Goal: Task Accomplishment & Management: Use online tool/utility

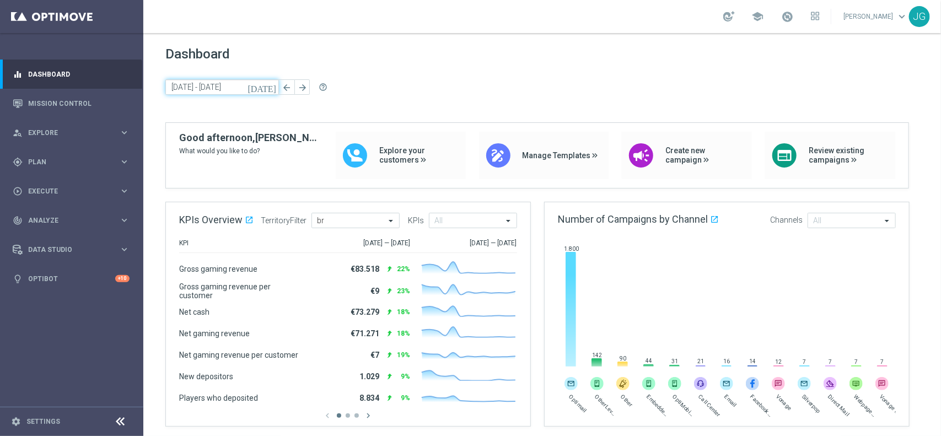
click at [244, 87] on input "[DATE] - [DATE]" at bounding box center [222, 86] width 114 height 15
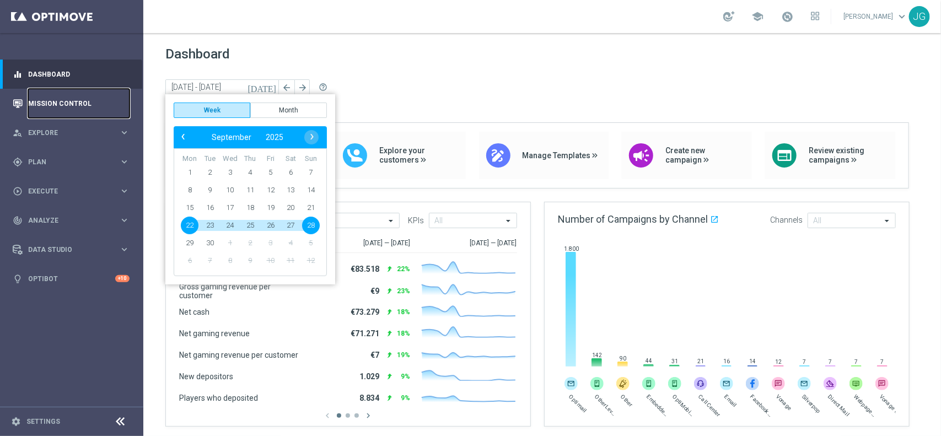
click at [83, 108] on link "Mission Control" at bounding box center [78, 103] width 101 height 29
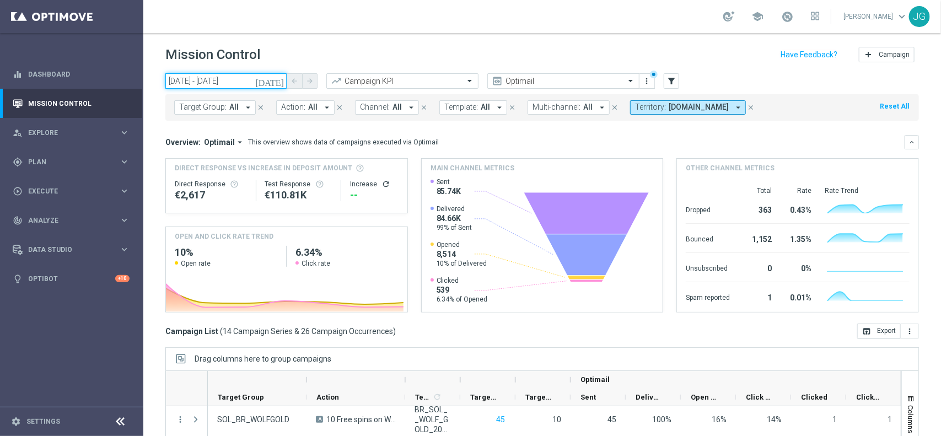
click at [239, 73] on input "[DATE] - [DATE]" at bounding box center [225, 80] width 121 height 15
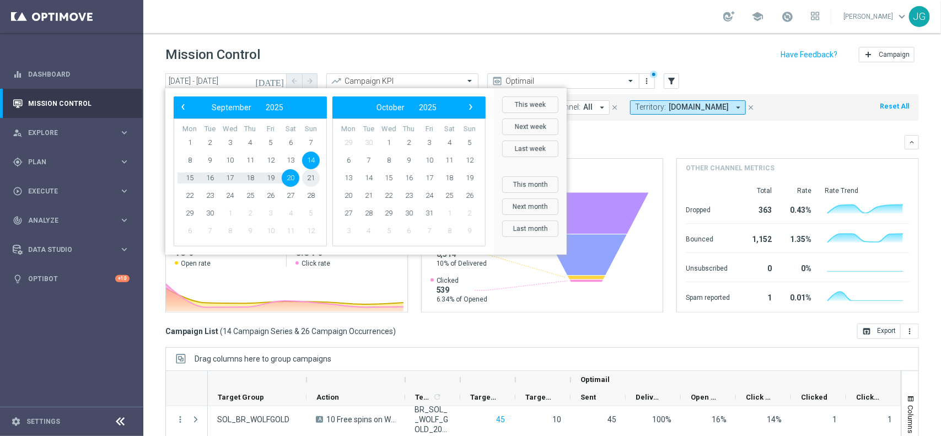
click at [310, 180] on span "21" at bounding box center [311, 178] width 18 height 18
click at [294, 193] on span "27" at bounding box center [291, 196] width 18 height 18
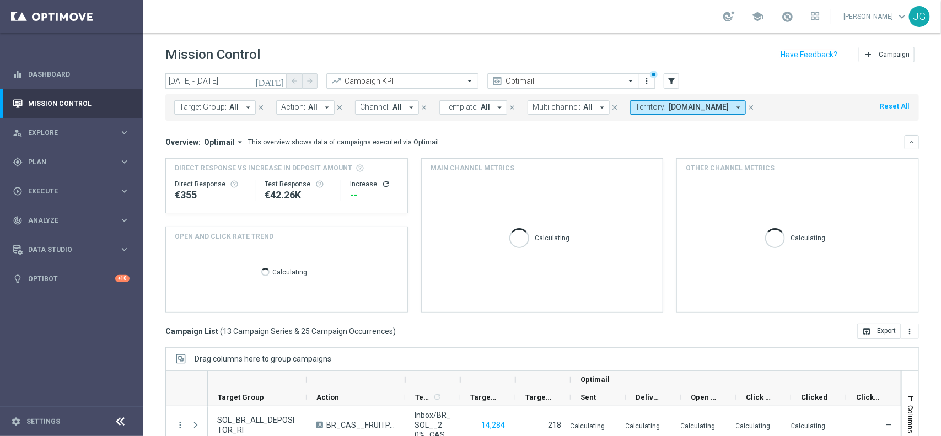
click at [729, 106] on span "[DOMAIN_NAME]" at bounding box center [699, 107] width 60 height 9
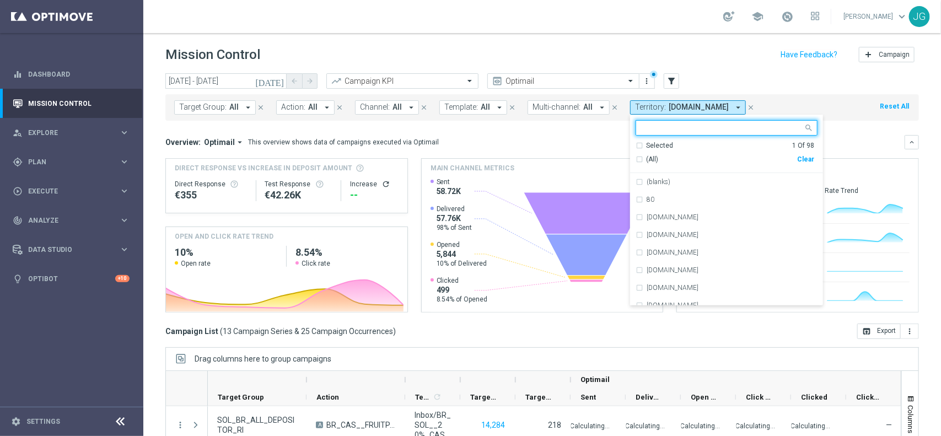
click at [0, 0] on div "Clear" at bounding box center [0, 0] width 0 height 0
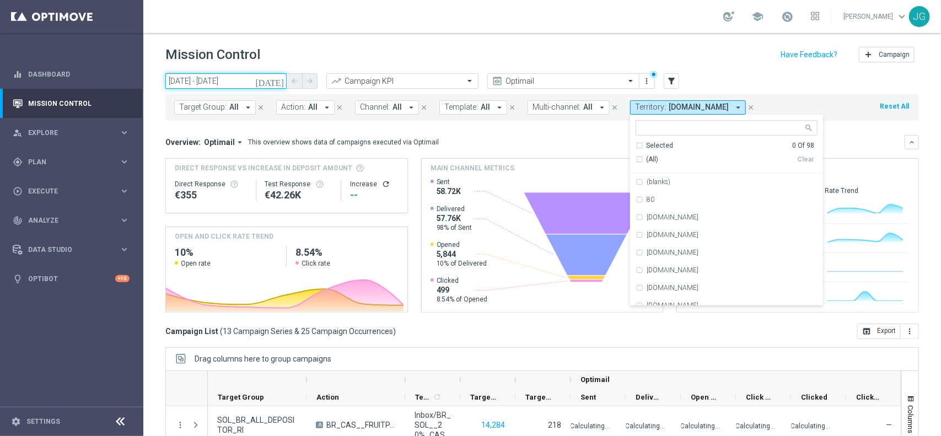
click at [240, 77] on input "[DATE] - [DATE]" at bounding box center [225, 80] width 121 height 15
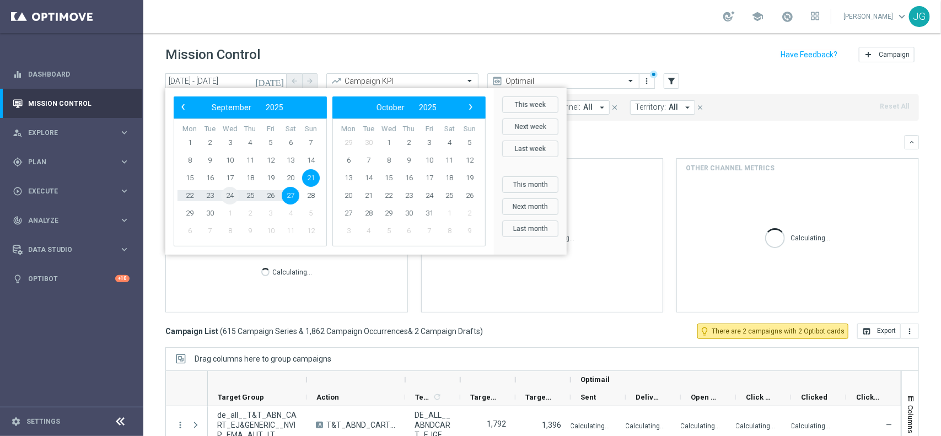
click at [232, 196] on span "24" at bounding box center [230, 196] width 18 height 18
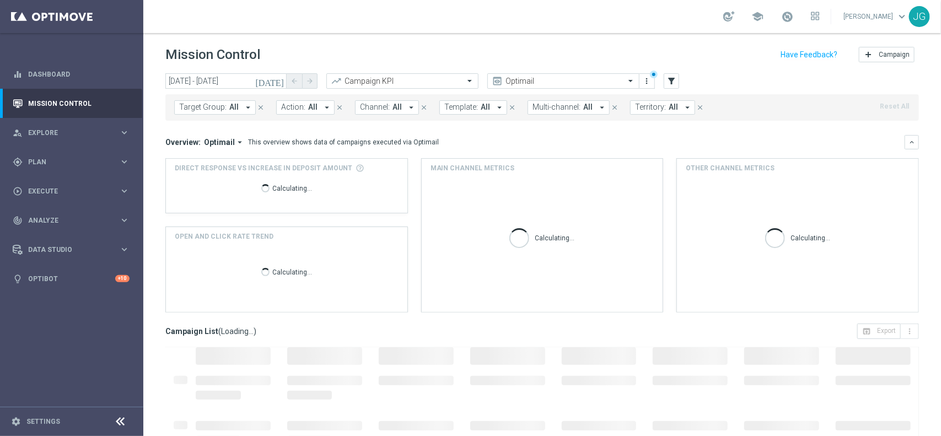
type input "[DATE] - [DATE]"
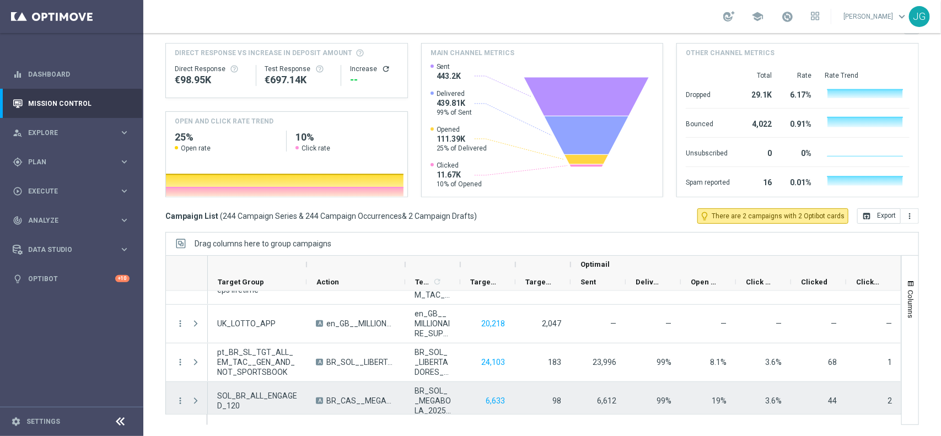
scroll to position [9304, 0]
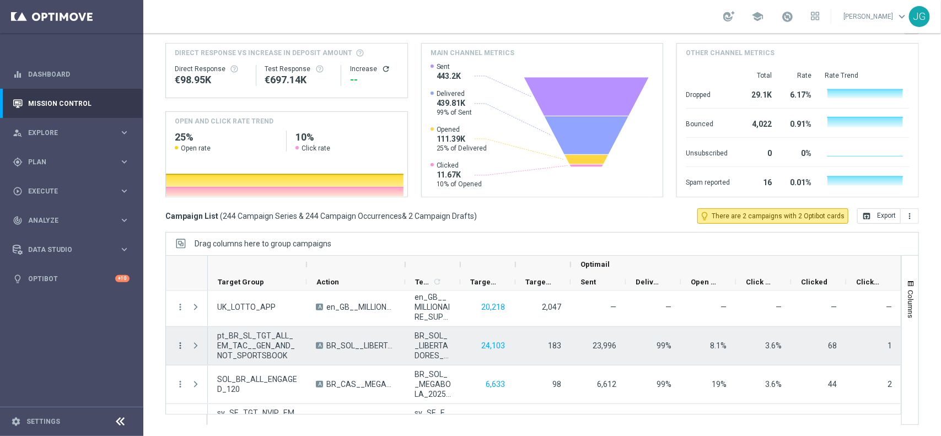
click at [179, 343] on icon "more_vert" at bounding box center [180, 346] width 10 height 10
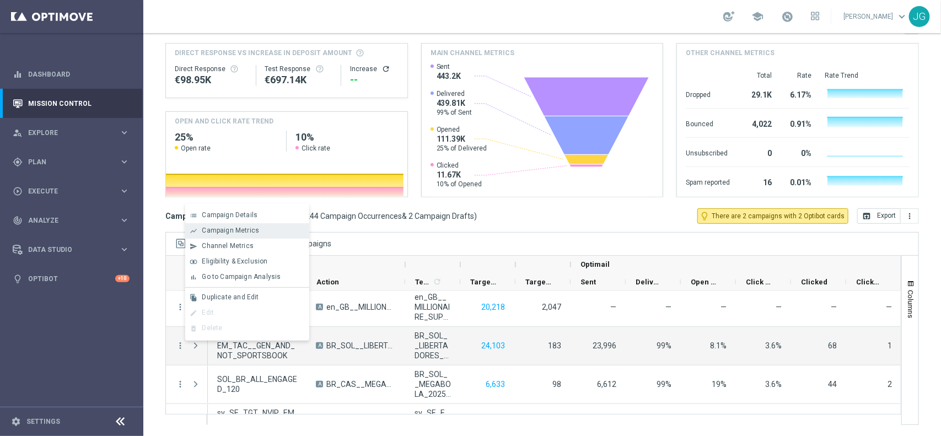
click at [228, 229] on span "Campaign Metrics" at bounding box center [230, 231] width 57 height 8
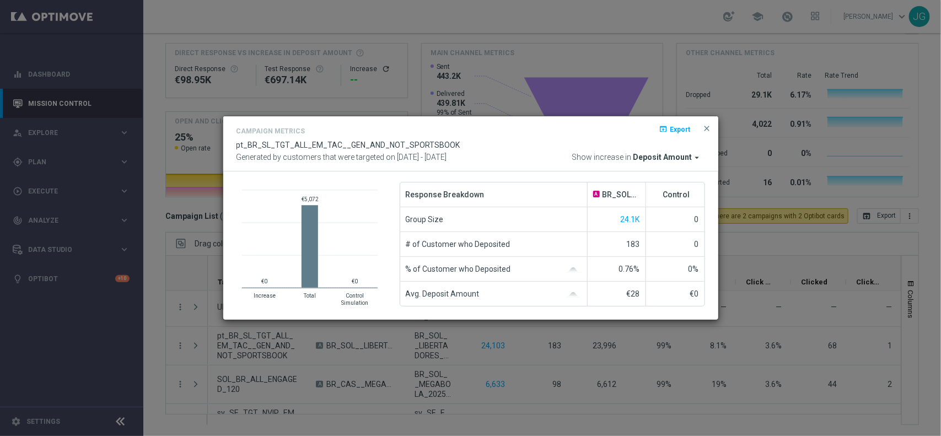
click at [679, 154] on span "Deposit Amount" at bounding box center [662, 158] width 59 height 10
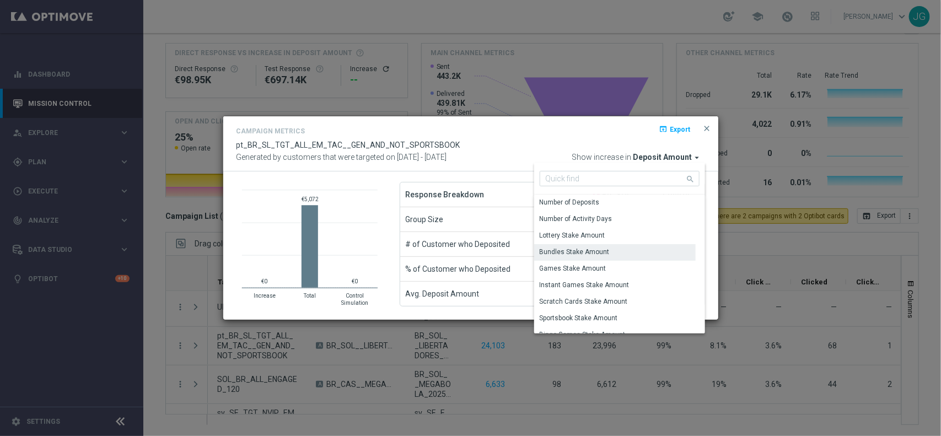
scroll to position [69, 0]
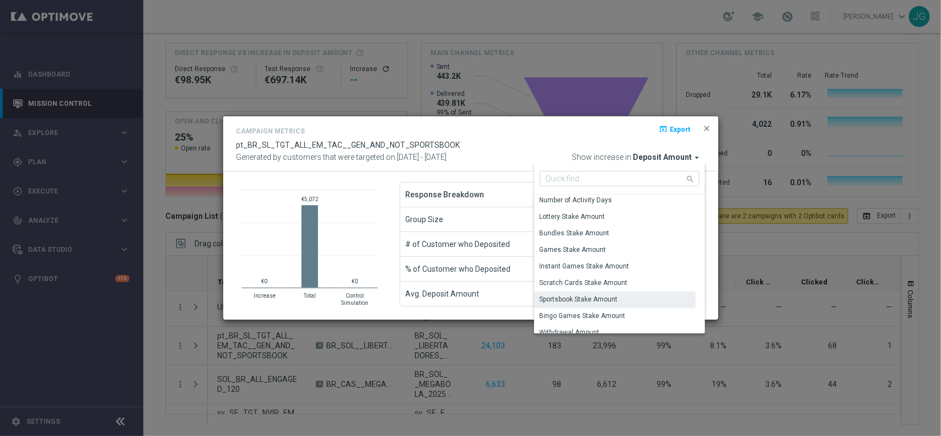
click at [612, 294] on div "Sportsbook Stake Amount" at bounding box center [615, 299] width 162 height 15
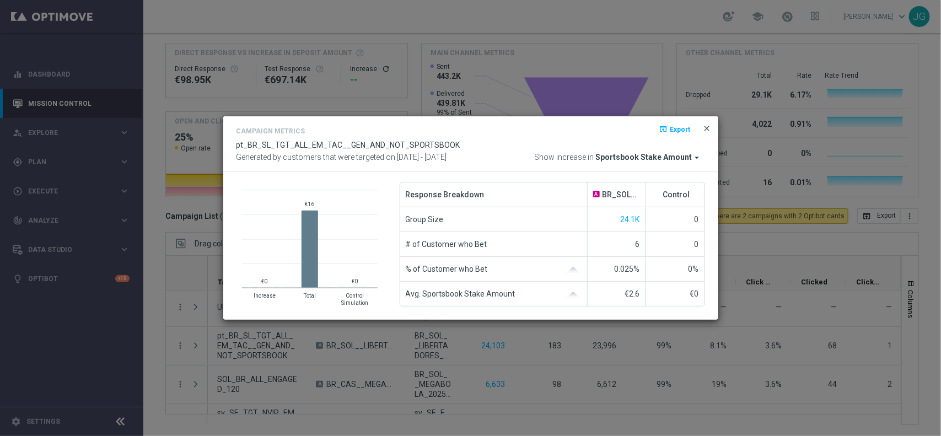
click at [707, 128] on span "close" at bounding box center [707, 128] width 9 height 9
